Goal: Obtain resource: Download file/media

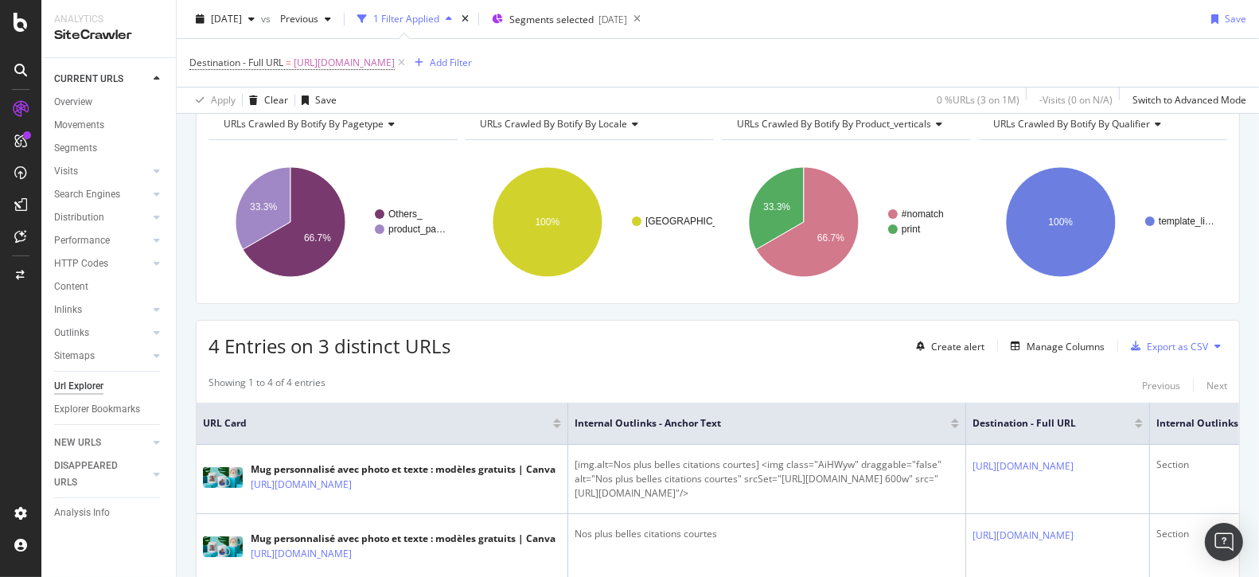
scroll to position [19, 0]
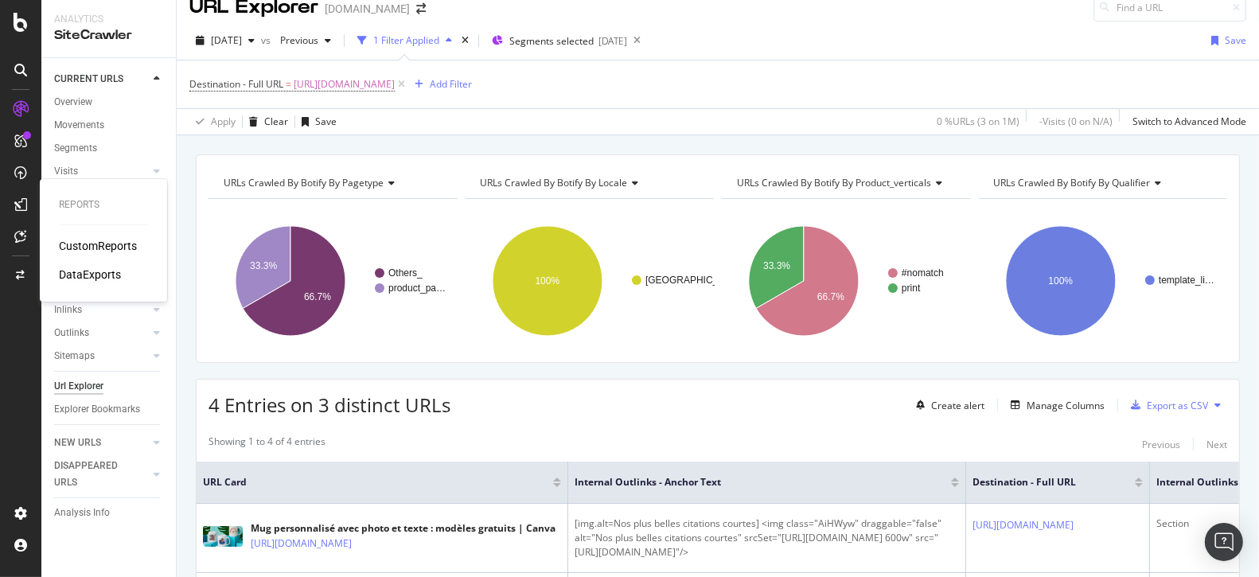
click at [66, 270] on div "DataExports" at bounding box center [90, 275] width 62 height 16
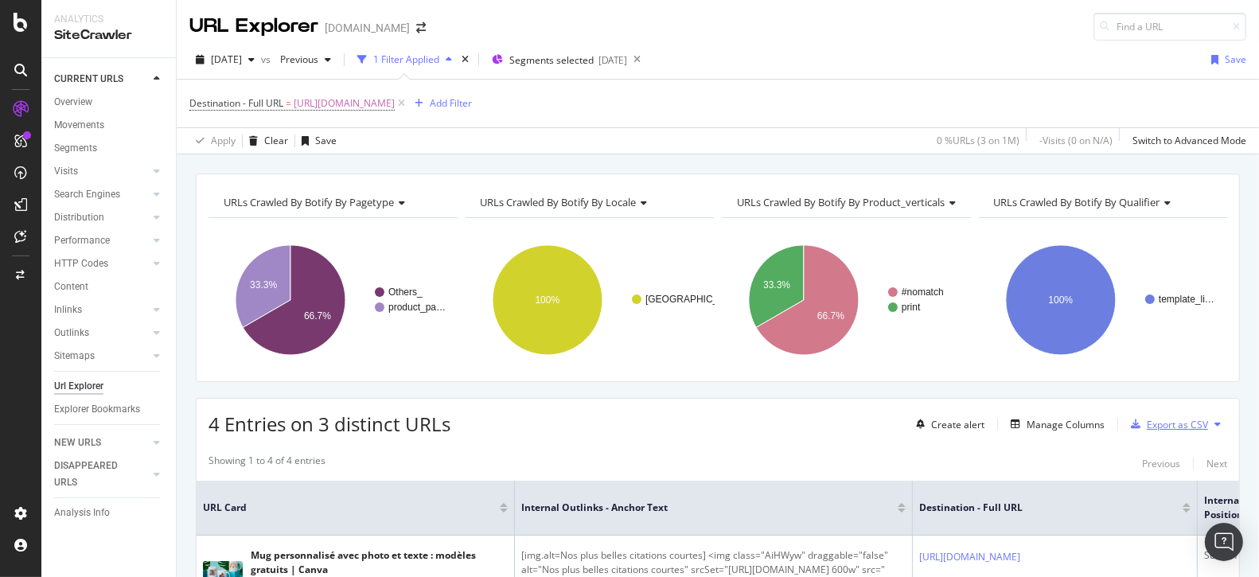
click at [1172, 419] on div "Export as CSV" at bounding box center [1177, 425] width 61 height 14
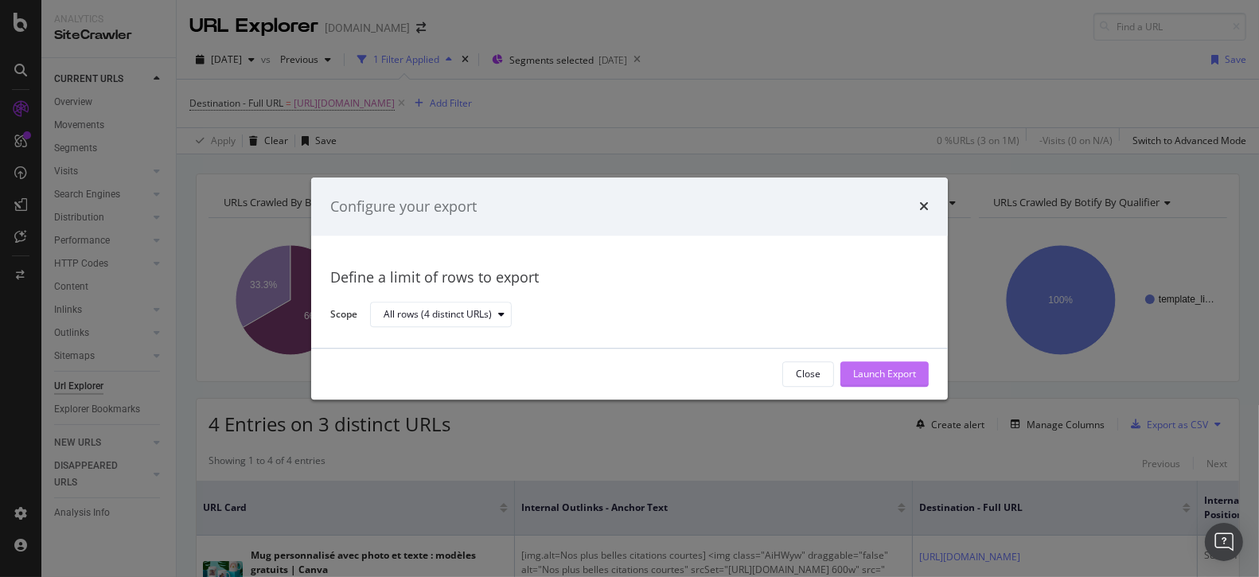
click at [876, 376] on div "Launch Export" at bounding box center [884, 375] width 63 height 14
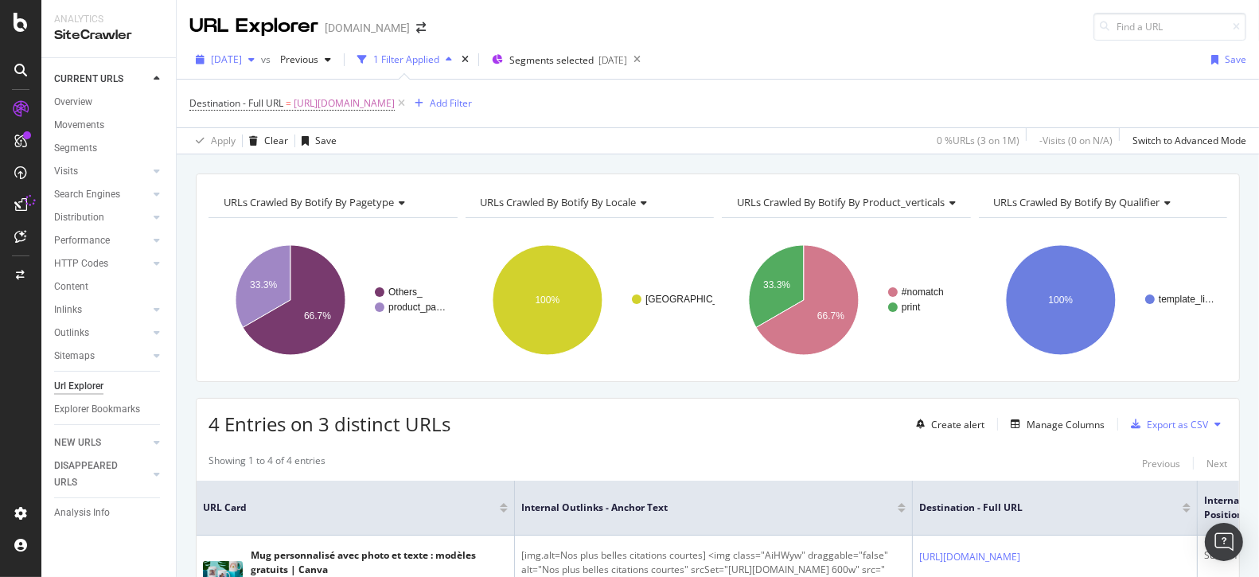
click at [255, 60] on icon "button" at bounding box center [251, 60] width 6 height 10
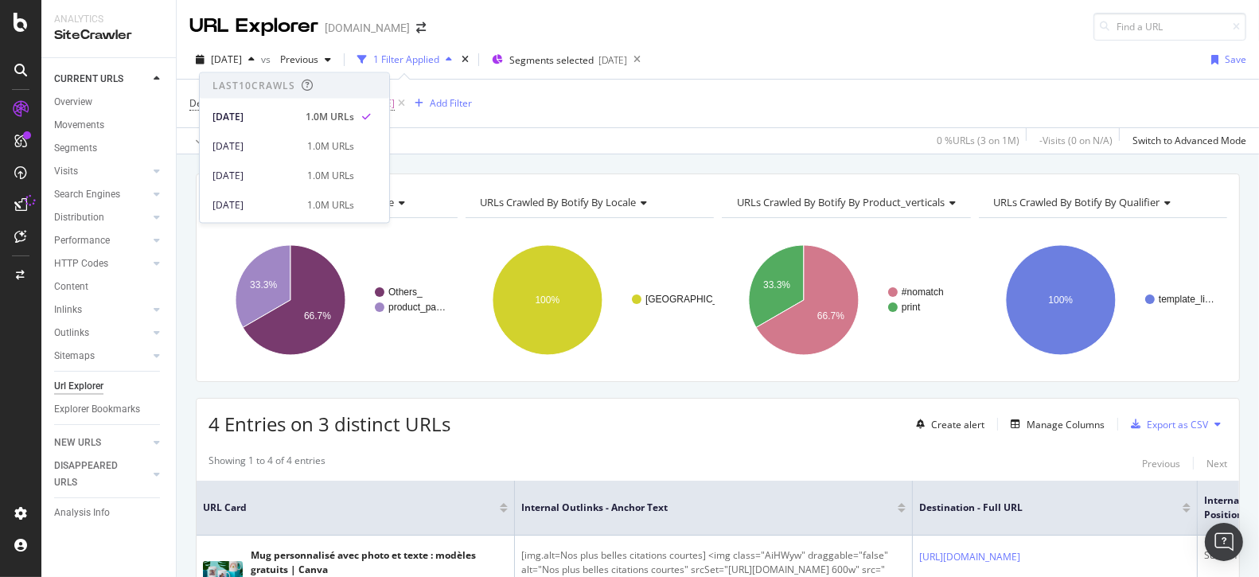
click at [811, 49] on div "[DATE] vs Previous 1 Filter Applied Segments selected [DATE] Save" at bounding box center [718, 63] width 1083 height 32
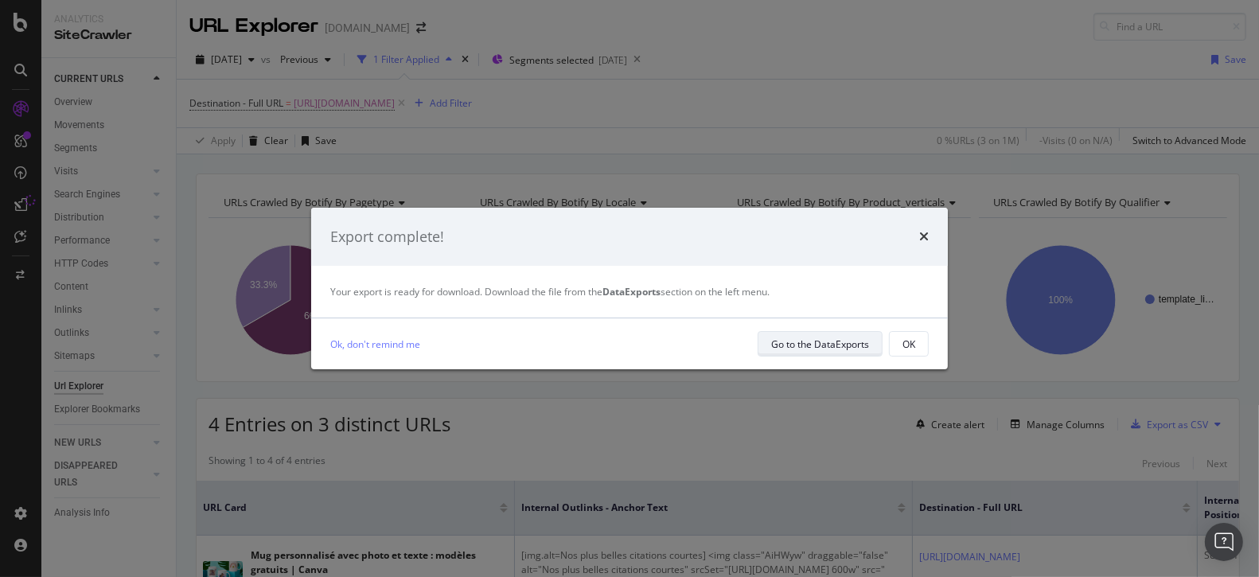
click at [849, 344] on div "Go to the DataExports" at bounding box center [820, 344] width 98 height 14
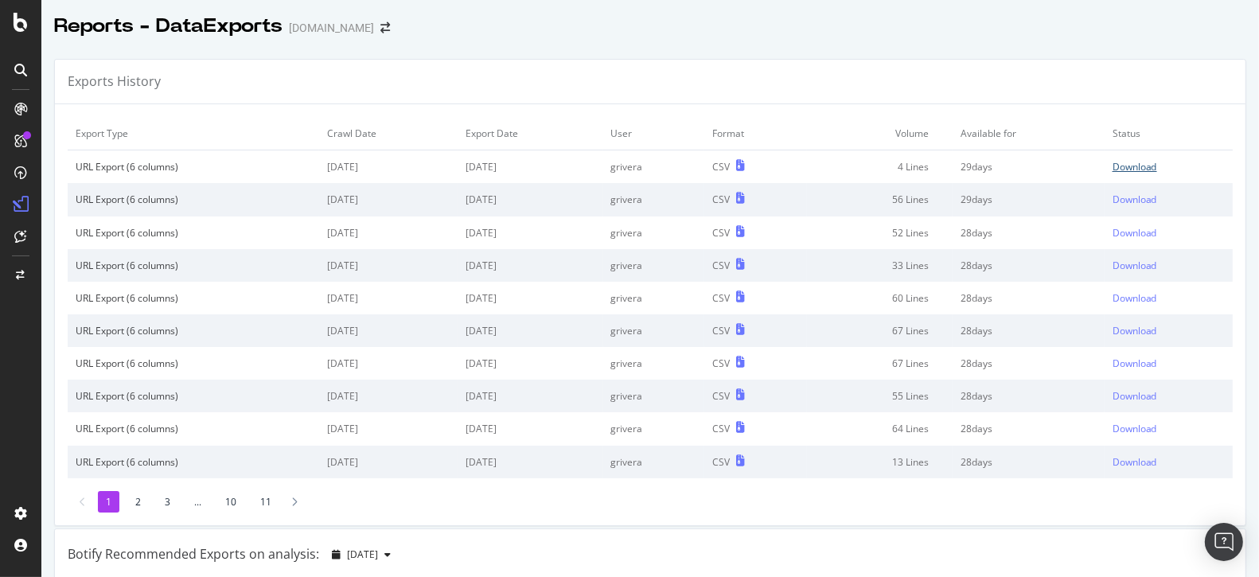
click at [1134, 170] on div "Download" at bounding box center [1135, 167] width 45 height 14
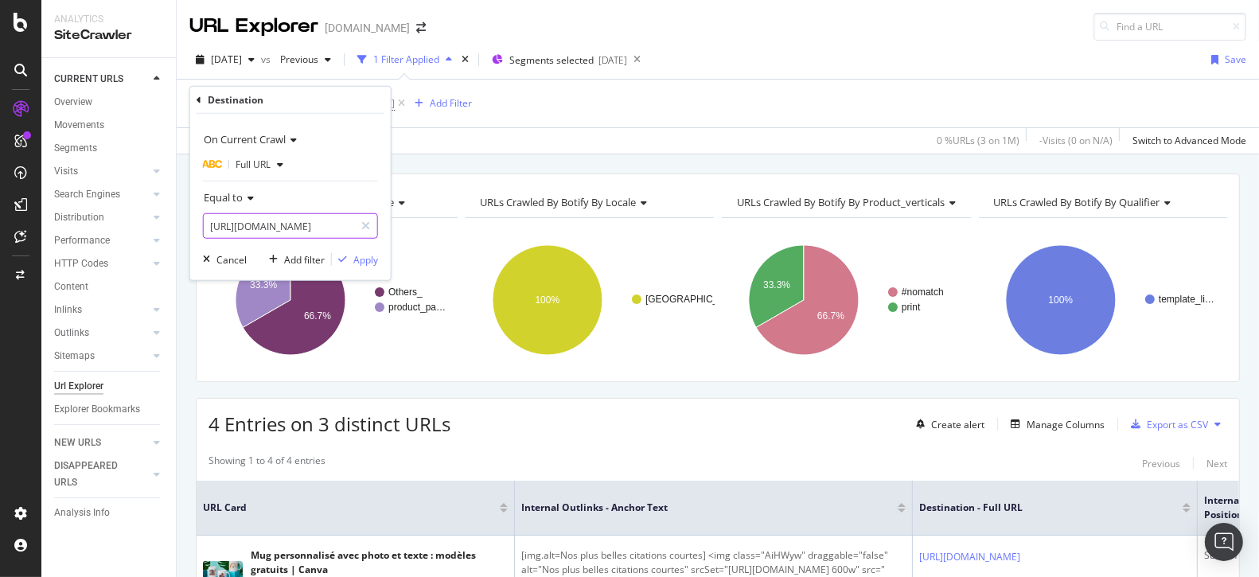
click at [304, 228] on input "[URL][DOMAIN_NAME]" at bounding box center [279, 225] width 150 height 25
paste input "instagram"
type input "[URL][DOMAIN_NAME]"
click at [366, 263] on div "Apply" at bounding box center [365, 259] width 25 height 14
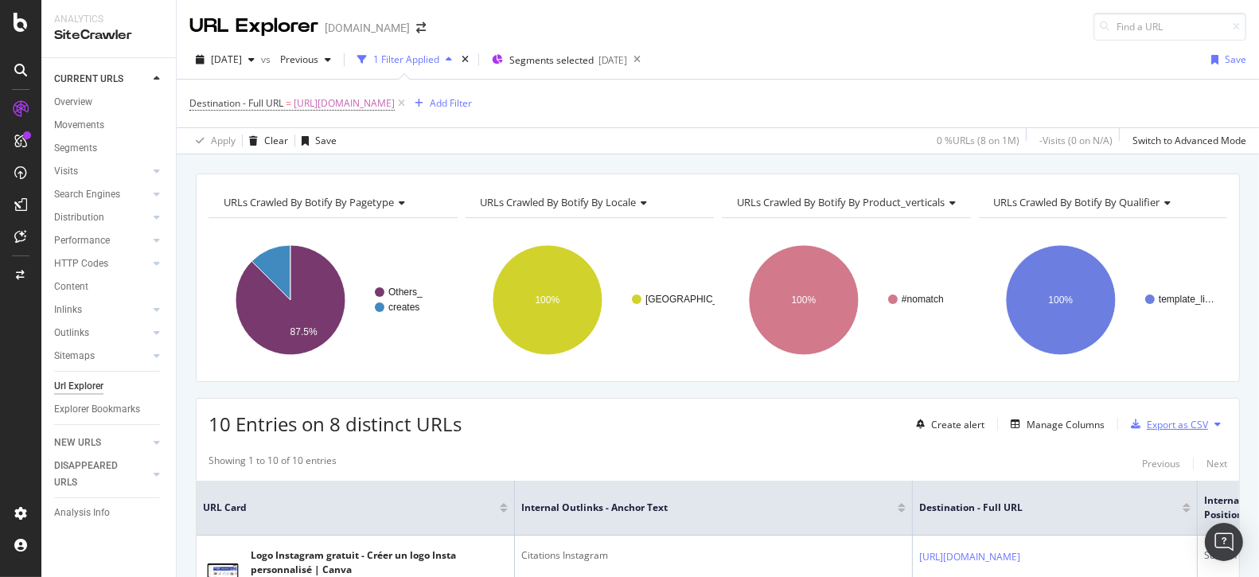
click at [1165, 421] on div "Export as CSV" at bounding box center [1177, 425] width 61 height 14
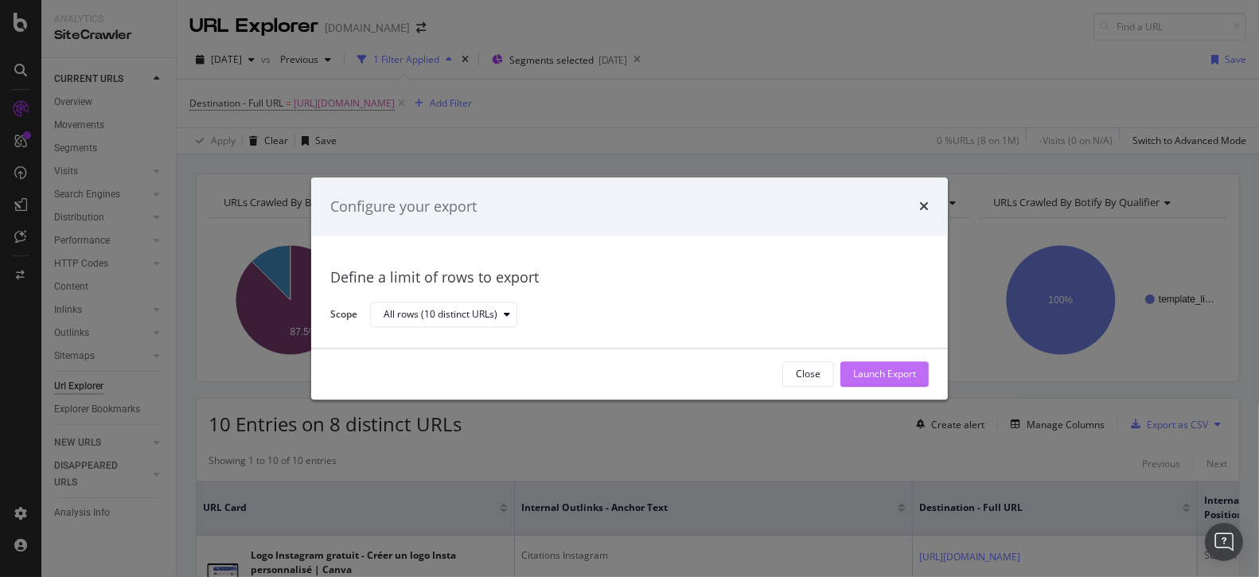
click at [905, 364] on div "Launch Export" at bounding box center [884, 374] width 63 height 24
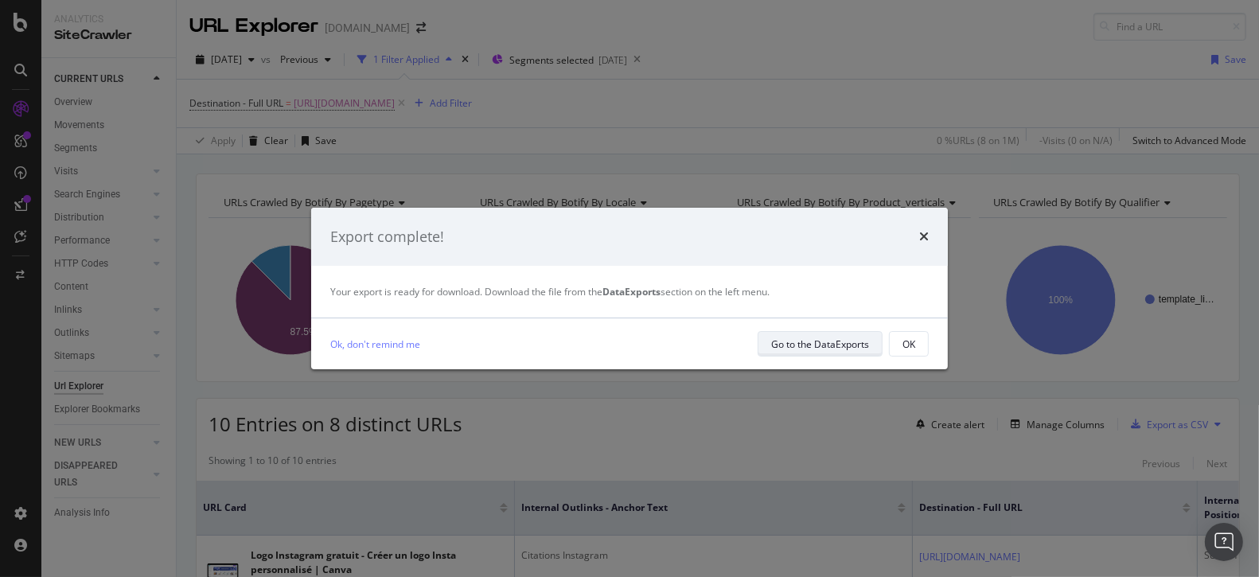
click at [854, 353] on div "Go to the DataExports" at bounding box center [820, 344] width 98 height 22
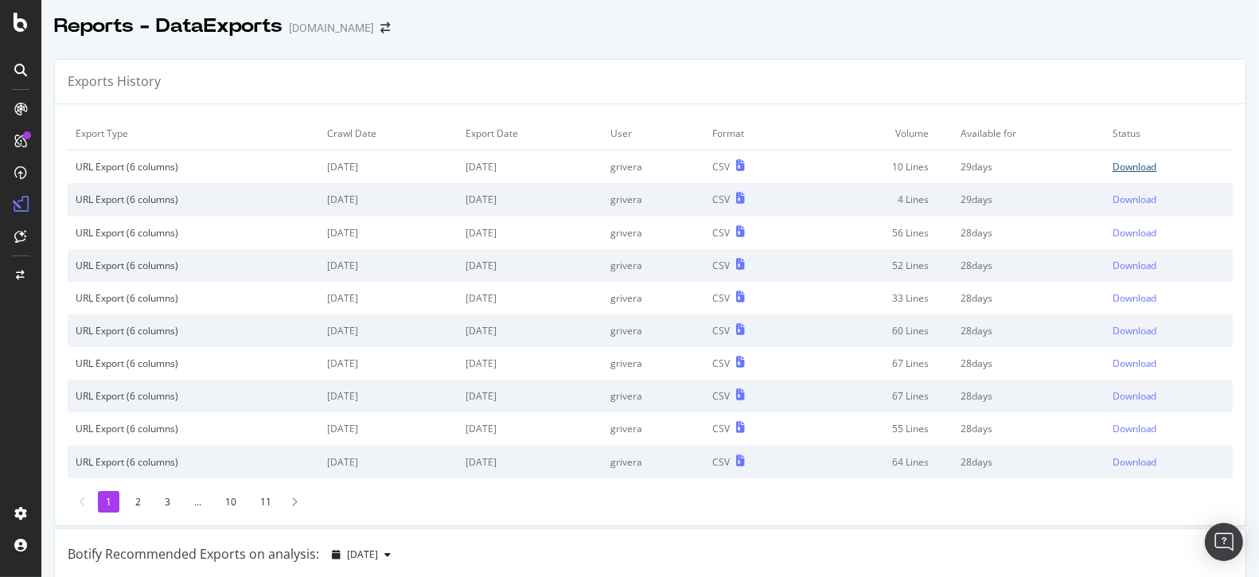
click at [1141, 167] on div "Download" at bounding box center [1135, 167] width 45 height 14
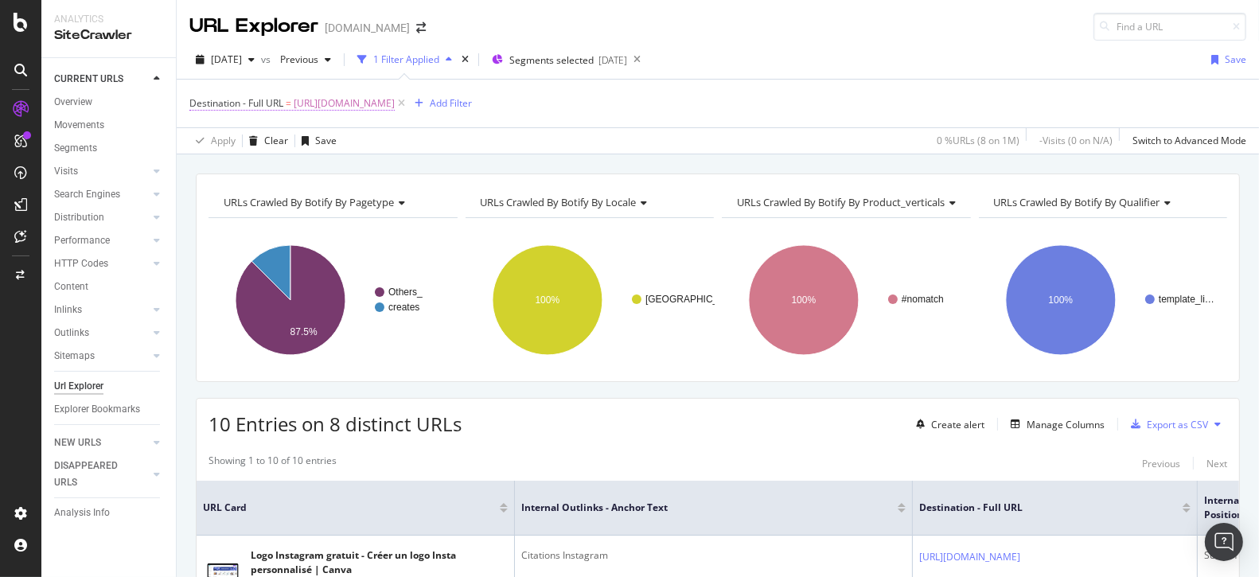
click at [374, 105] on span "[URL][DOMAIN_NAME]" at bounding box center [344, 103] width 101 height 22
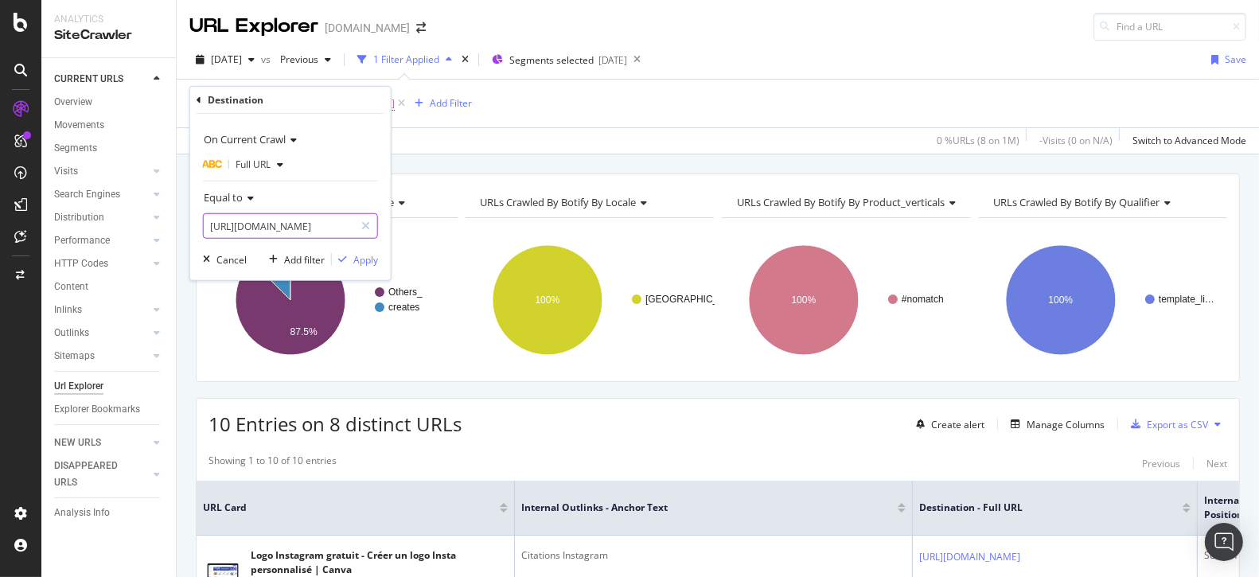
click at [316, 231] on input "[URL][DOMAIN_NAME]" at bounding box center [279, 225] width 150 height 25
paste input "pensee-positive"
type input "[URL][DOMAIN_NAME]"
click at [373, 255] on div "Apply" at bounding box center [365, 259] width 25 height 14
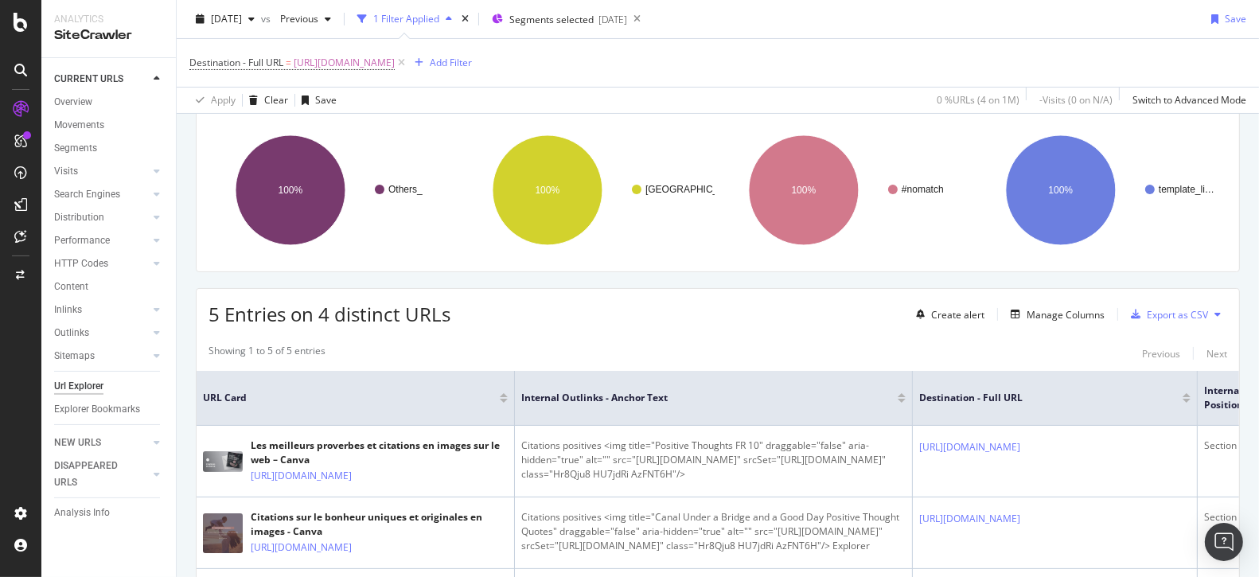
scroll to position [156, 0]
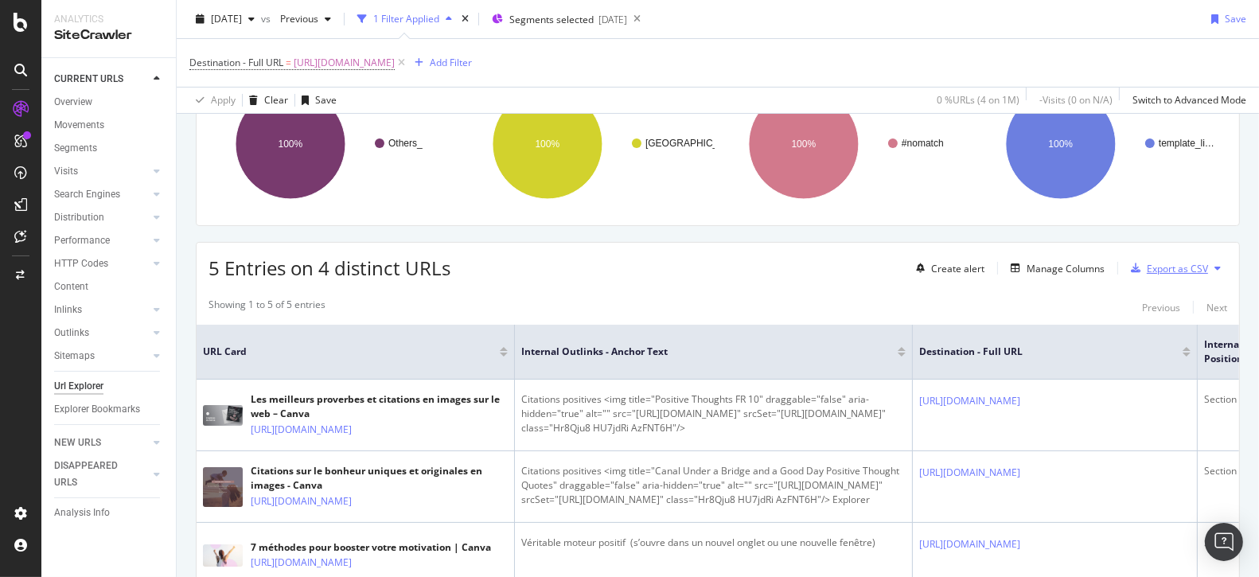
click at [1180, 262] on div "Export as CSV" at bounding box center [1177, 269] width 61 height 14
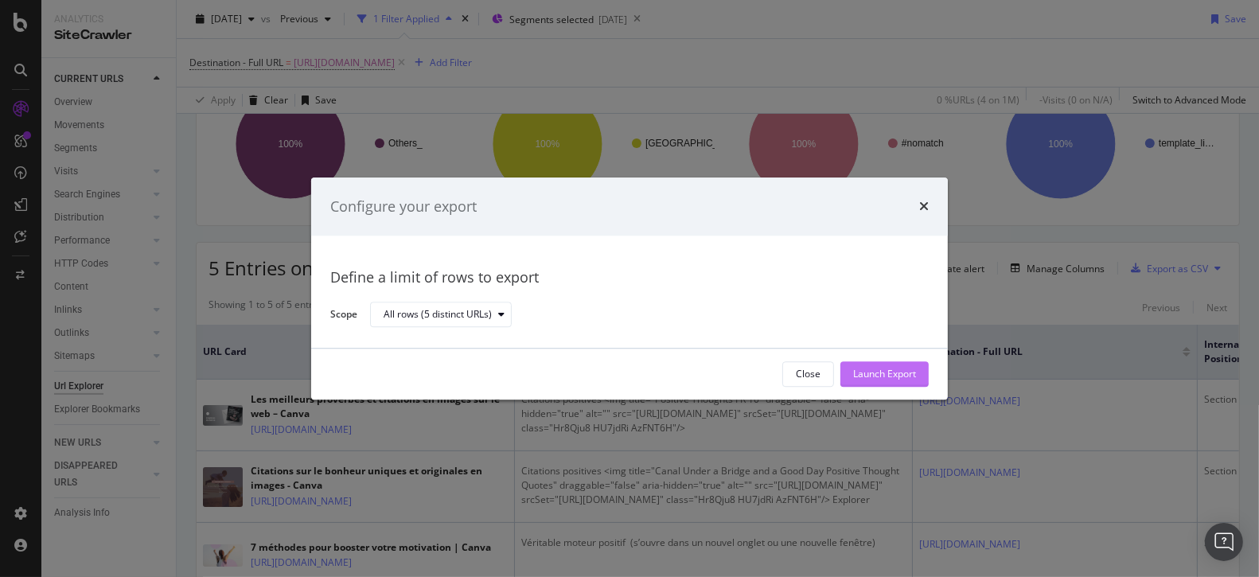
click at [896, 365] on div "Launch Export" at bounding box center [884, 374] width 63 height 24
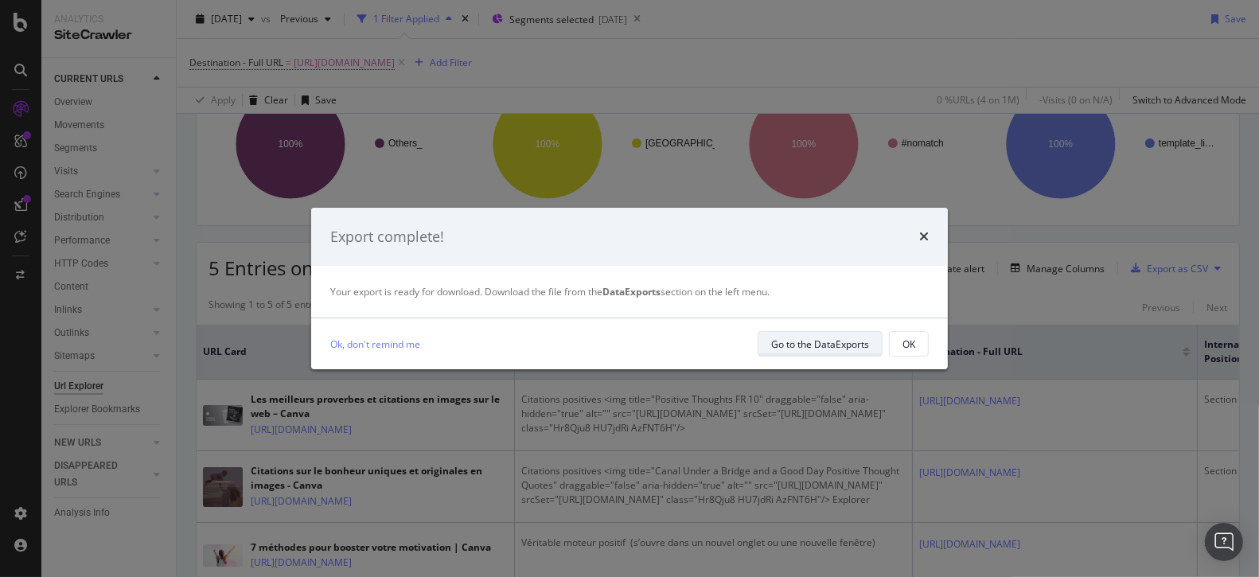
click at [868, 342] on div "Go to the DataExports" at bounding box center [820, 344] width 98 height 14
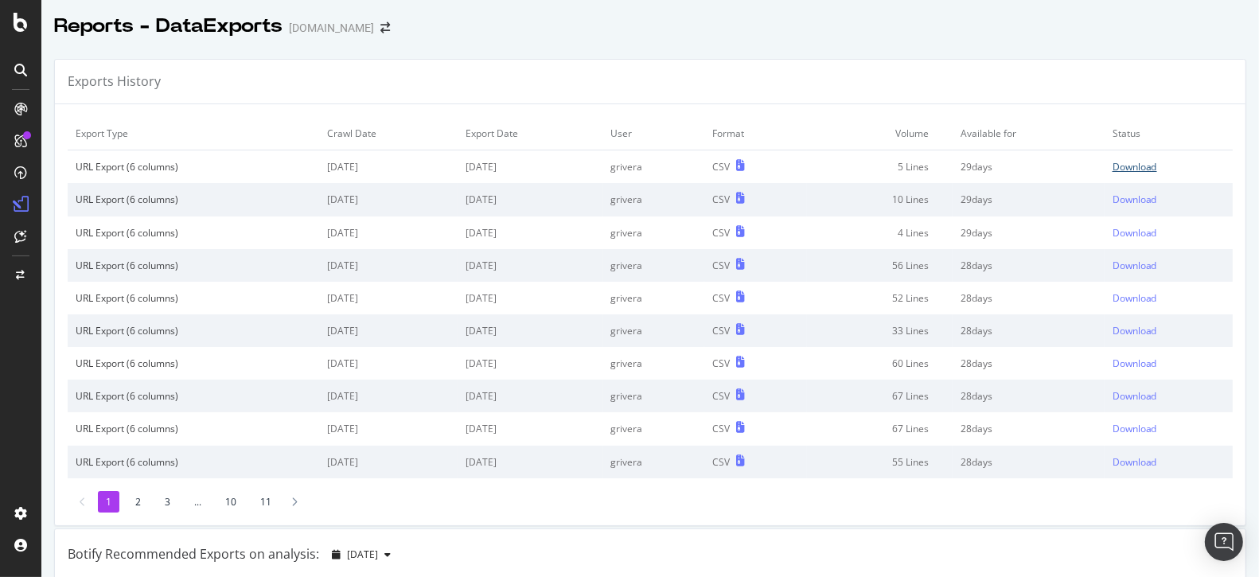
click at [1157, 162] on div "Download" at bounding box center [1135, 167] width 45 height 14
click at [1148, 170] on div "Download" at bounding box center [1135, 167] width 45 height 14
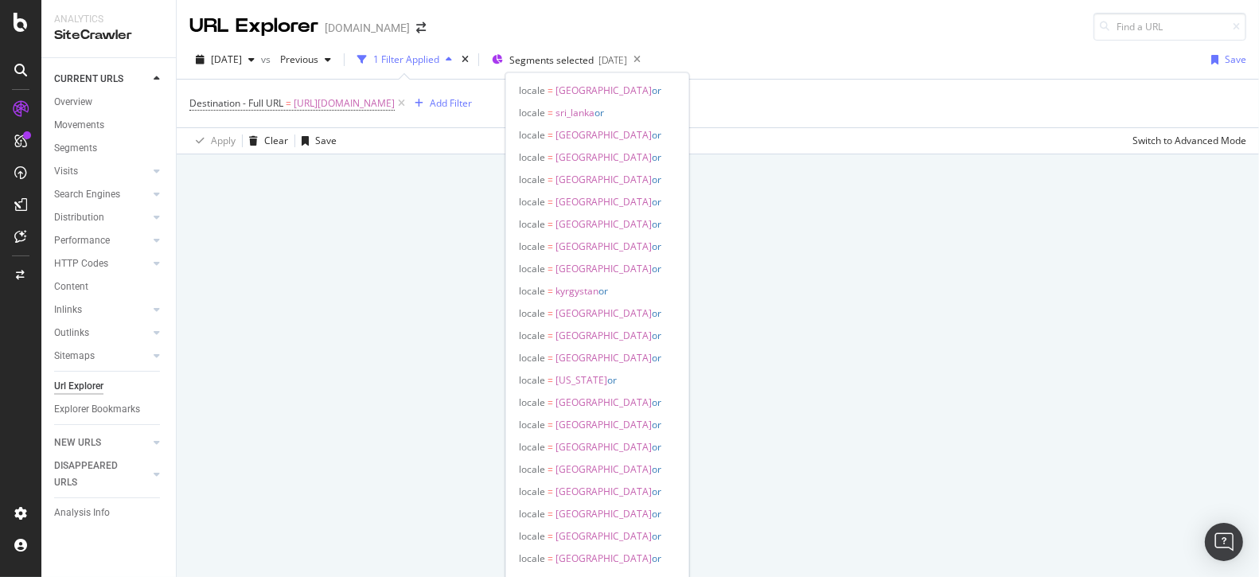
click at [480, 6] on div "URL Explorer [DOMAIN_NAME]" at bounding box center [718, 20] width 1083 height 41
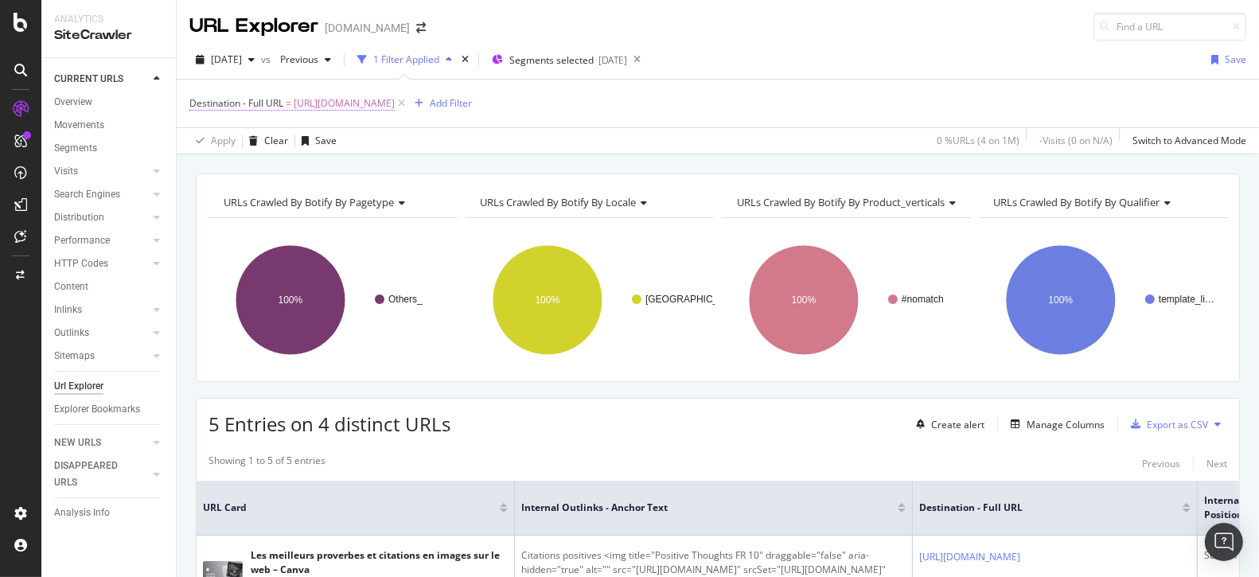
click at [395, 107] on span "[URL][DOMAIN_NAME]" at bounding box center [344, 103] width 101 height 22
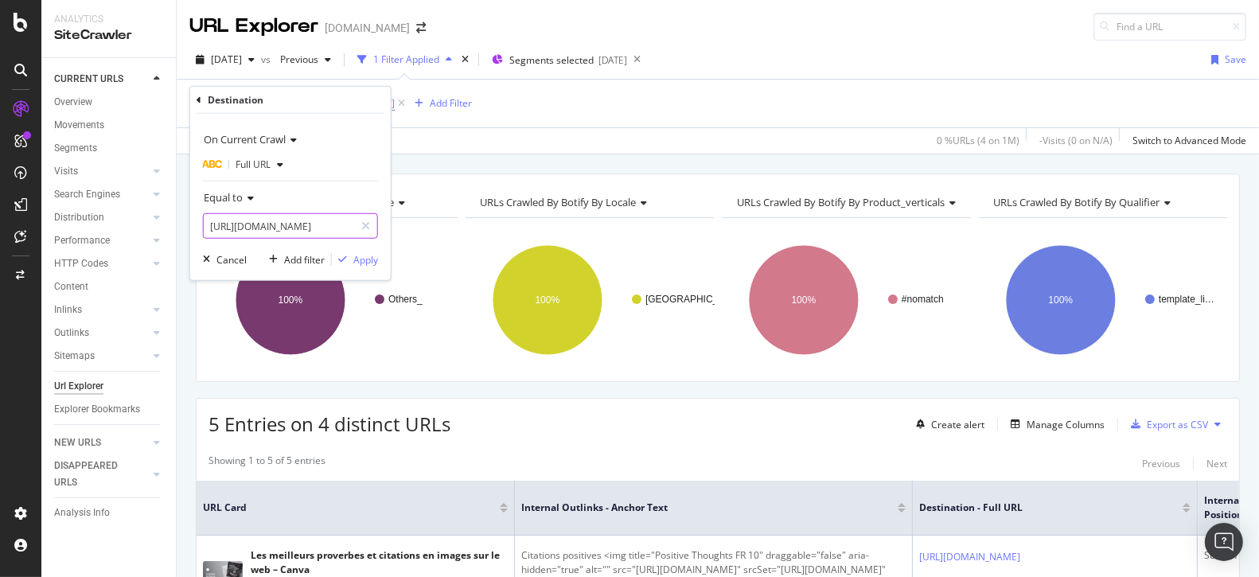
click at [280, 215] on input "[URL][DOMAIN_NAME]" at bounding box center [279, 225] width 150 height 25
paste input "anglais"
type input "[URL][DOMAIN_NAME]"
click at [359, 260] on div "Apply" at bounding box center [365, 259] width 25 height 14
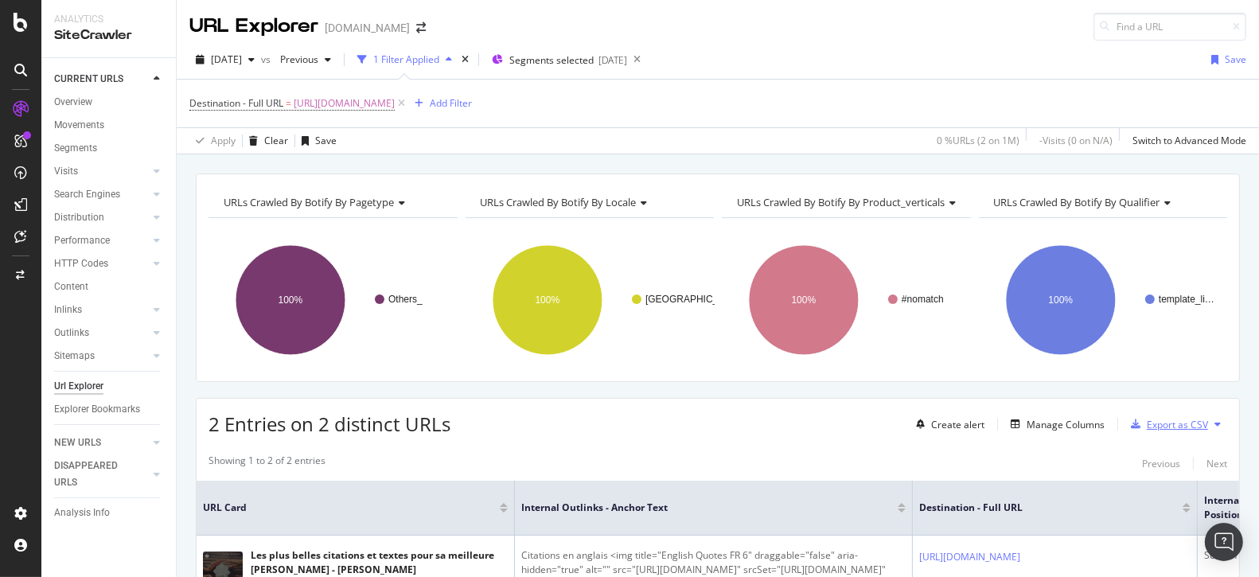
click at [1186, 434] on button "Export as CSV" at bounding box center [1167, 424] width 84 height 25
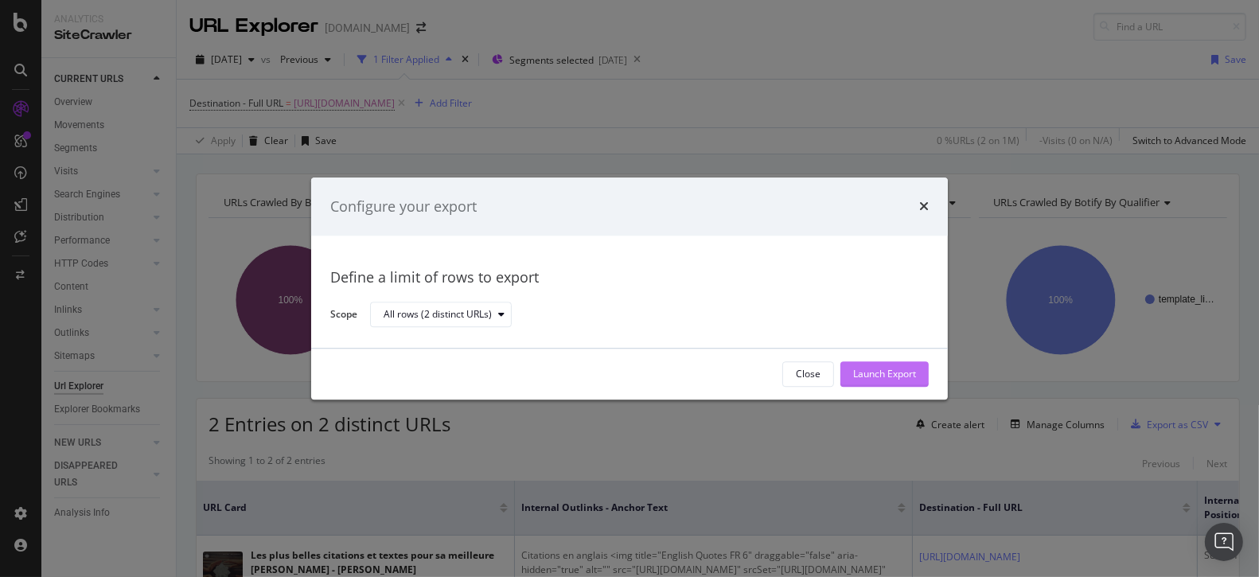
click at [901, 372] on div "Launch Export" at bounding box center [884, 375] width 63 height 14
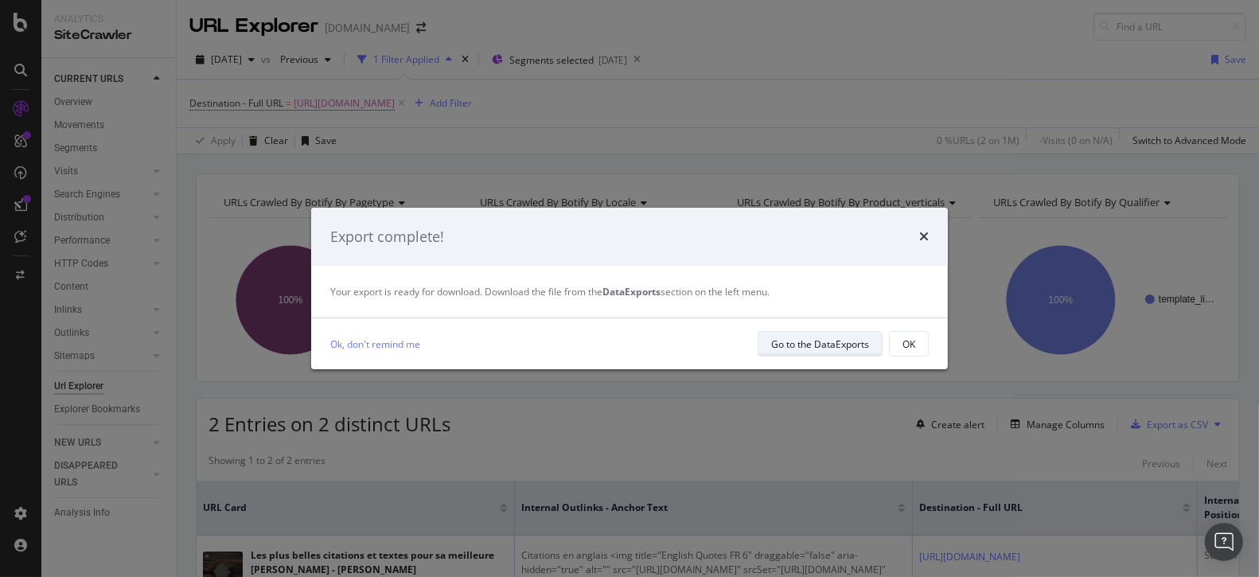
click at [814, 349] on div "Go to the DataExports" at bounding box center [820, 344] width 98 height 14
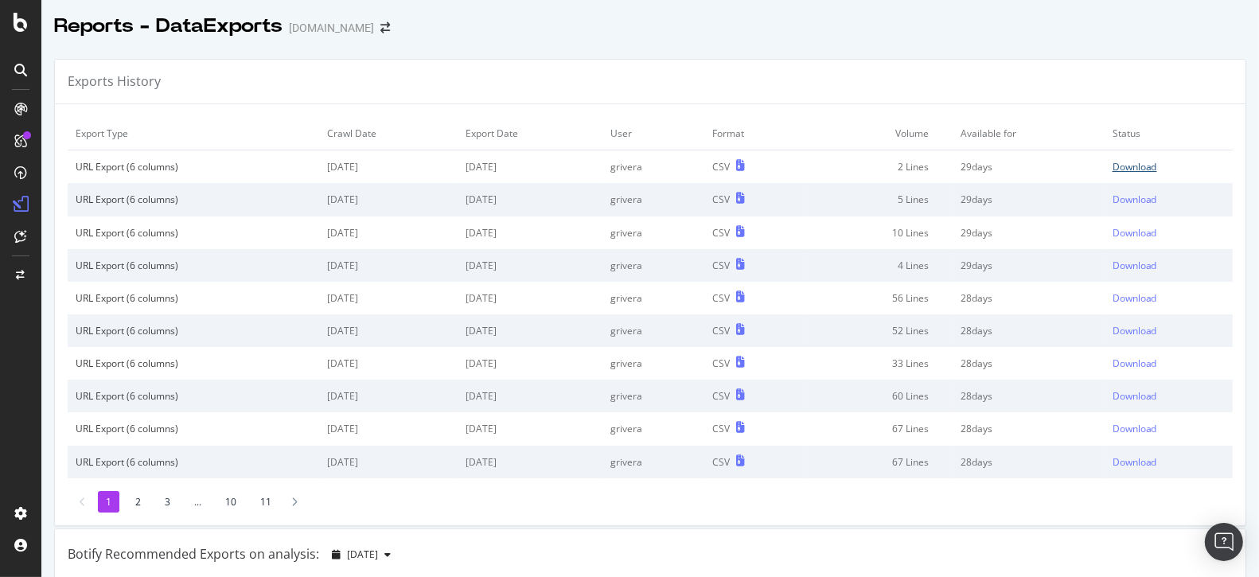
click at [1132, 170] on div "Download" at bounding box center [1135, 167] width 45 height 14
click at [1149, 167] on div "Download" at bounding box center [1135, 167] width 45 height 14
